Goal: Information Seeking & Learning: Learn about a topic

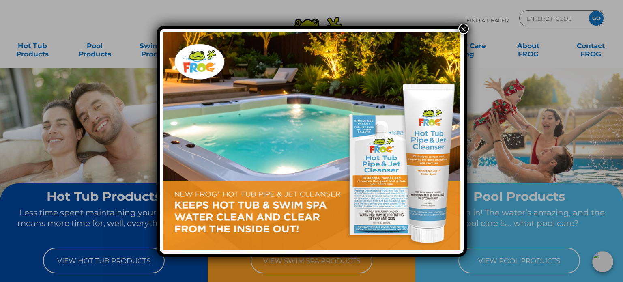
click at [462, 29] on button "×" at bounding box center [463, 29] width 11 height 11
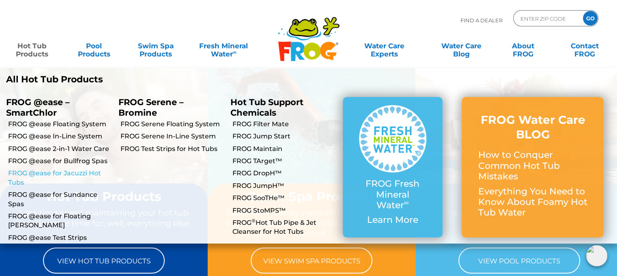
click at [66, 176] on link "FROG @ease for Jacuzzi Hot Tubs" at bounding box center [60, 178] width 104 height 18
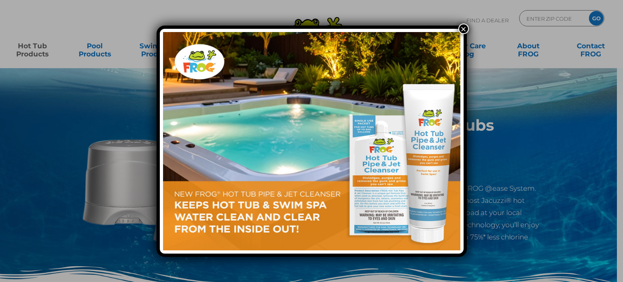
click at [462, 29] on button "×" at bounding box center [463, 29] width 11 height 11
